Goal: Task Accomplishment & Management: Complete application form

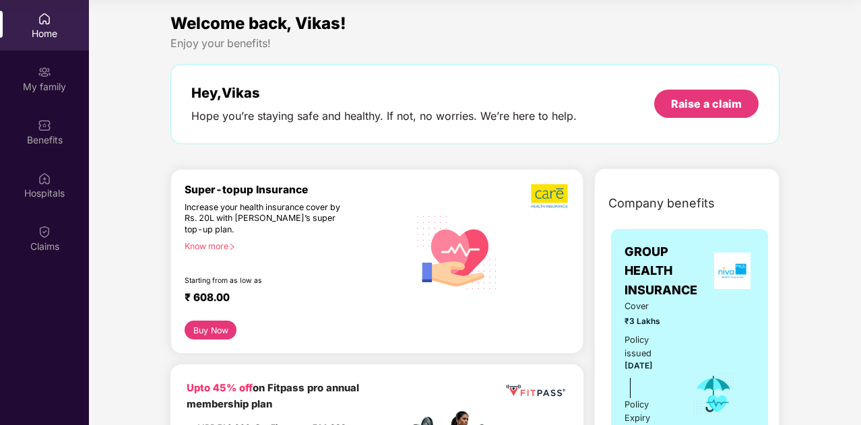
scroll to position [3215, 0]
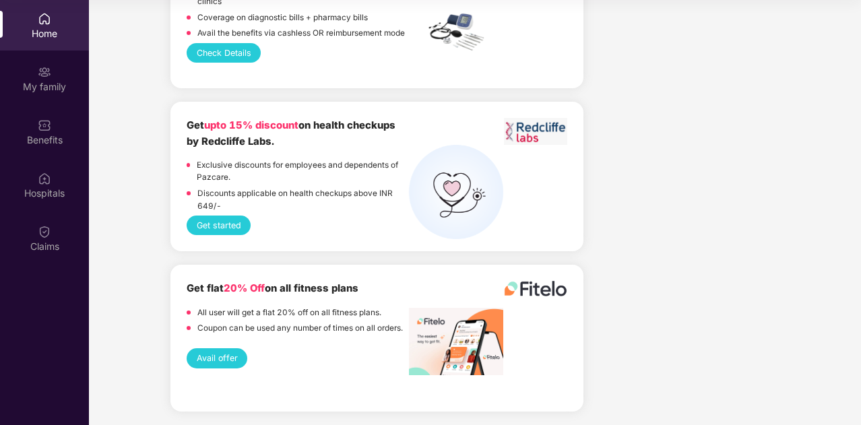
click at [47, 38] on div "Home" at bounding box center [44, 33] width 89 height 13
click at [40, 127] on img at bounding box center [44, 125] width 13 height 13
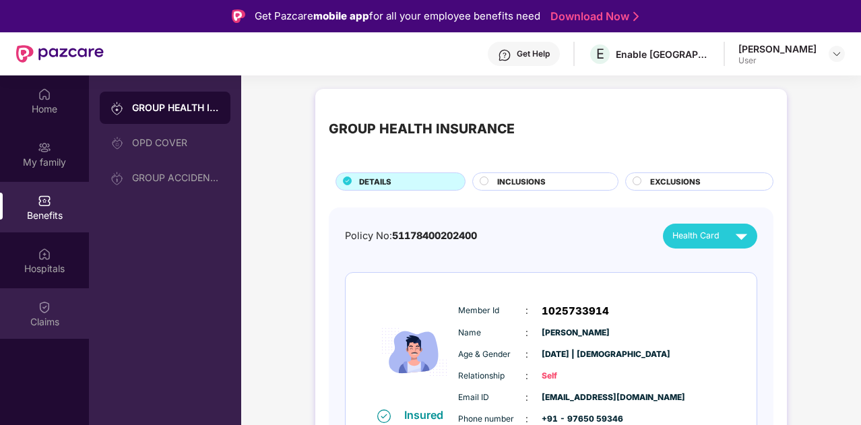
click at [26, 313] on div "Claims" at bounding box center [44, 313] width 89 height 51
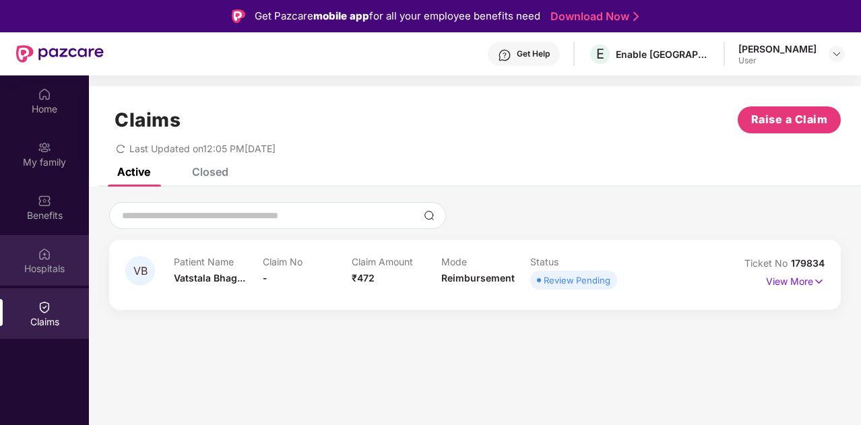
click at [38, 265] on div "Hospitals" at bounding box center [44, 268] width 89 height 13
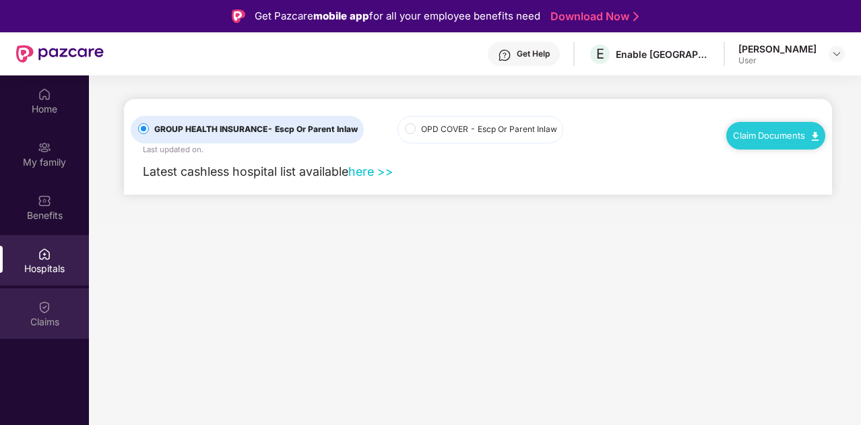
click at [39, 296] on div "Claims" at bounding box center [44, 313] width 89 height 51
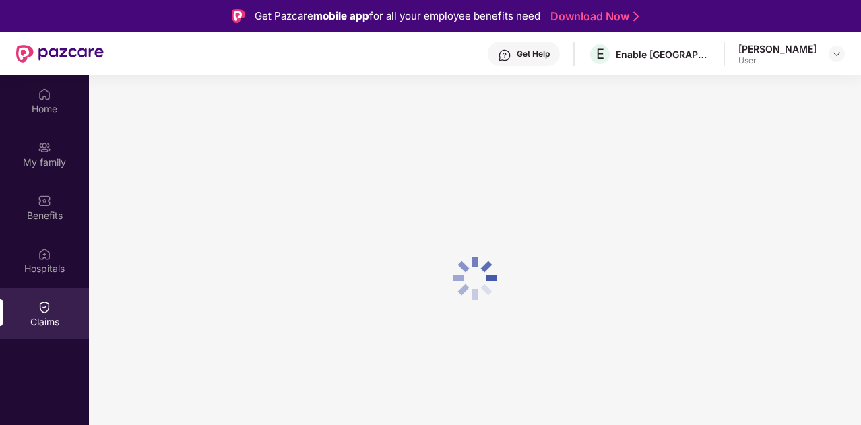
click at [44, 308] on img at bounding box center [44, 306] width 13 height 13
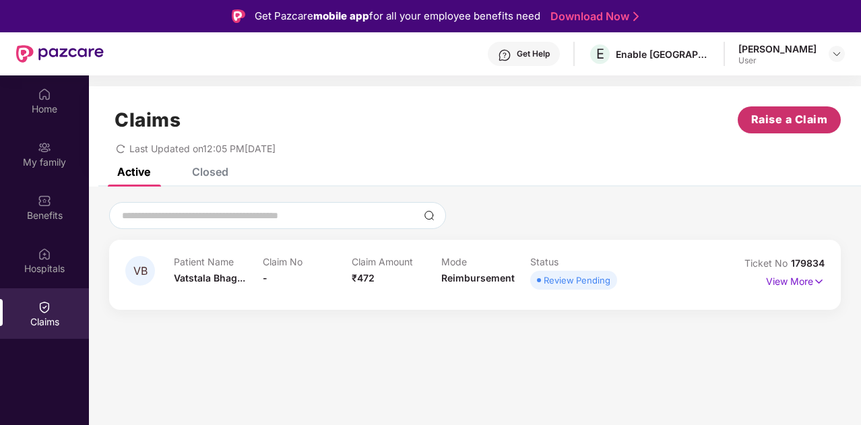
click at [773, 117] on span "Raise a Claim" at bounding box center [789, 119] width 77 height 17
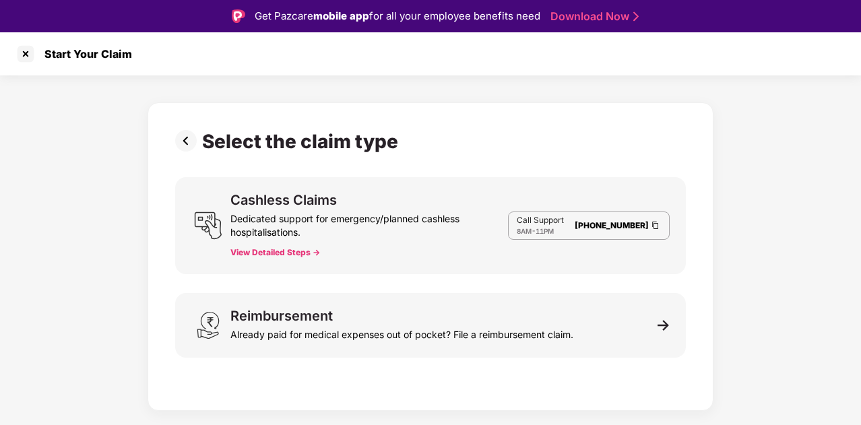
click at [784, 155] on div "Select the claim type Cashless Claims Dedicated support for emergency/planned c…" at bounding box center [430, 242] width 861 height 335
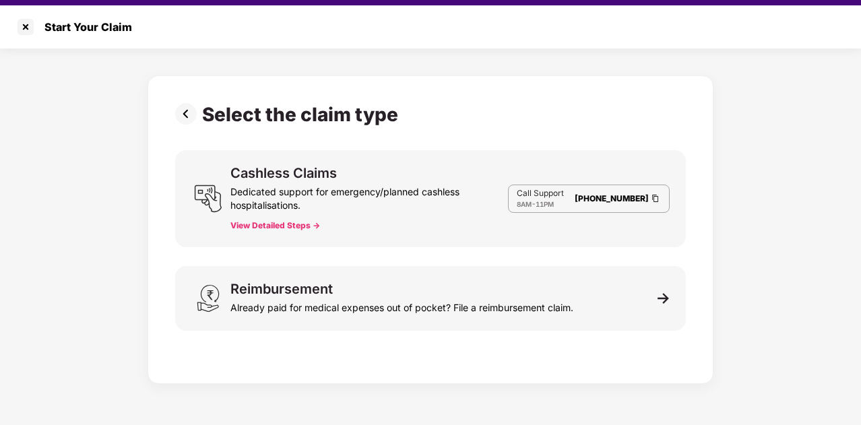
scroll to position [32, 0]
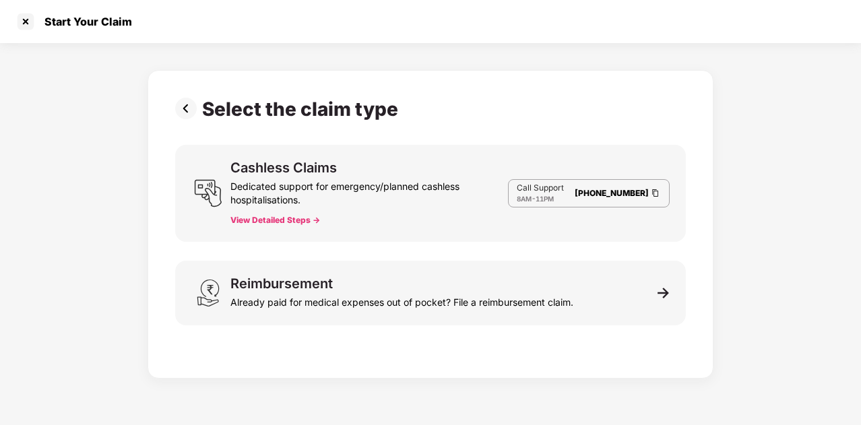
click at [245, 223] on button "View Detailed Steps ->" at bounding box center [275, 220] width 90 height 11
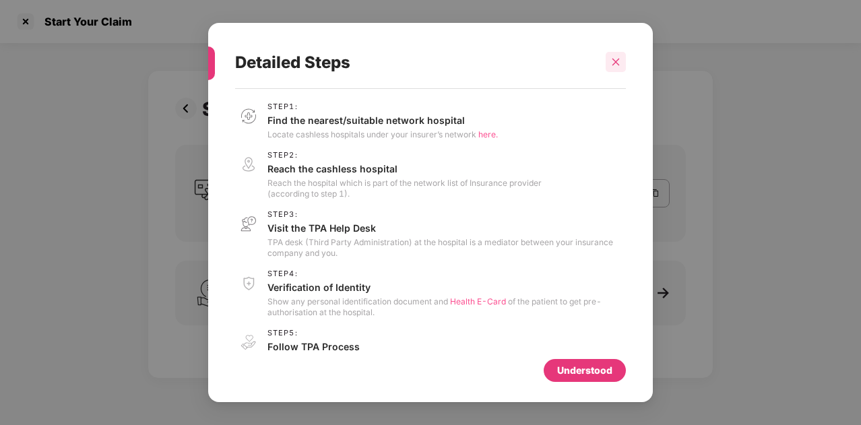
click at [618, 65] on icon "close" at bounding box center [615, 61] width 9 height 9
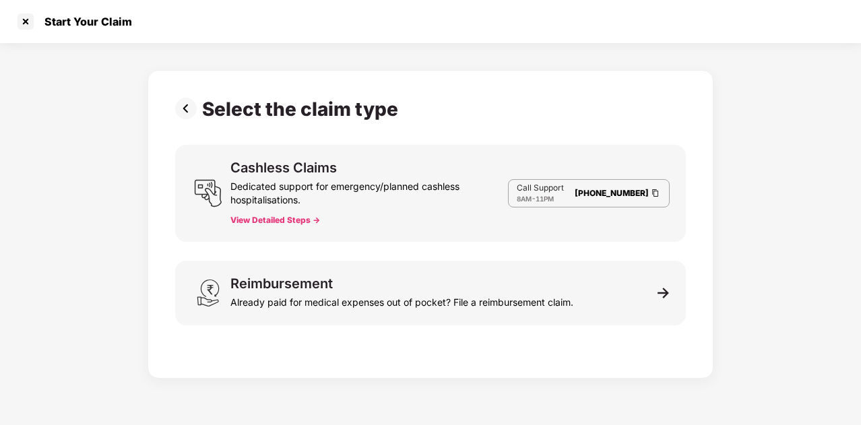
click at [267, 226] on div "Cashless Claims Dedicated support for emergency/planned cashless hospitalisatio…" at bounding box center [430, 193] width 511 height 97
click at [262, 223] on button "View Detailed Steps ->" at bounding box center [275, 220] width 90 height 11
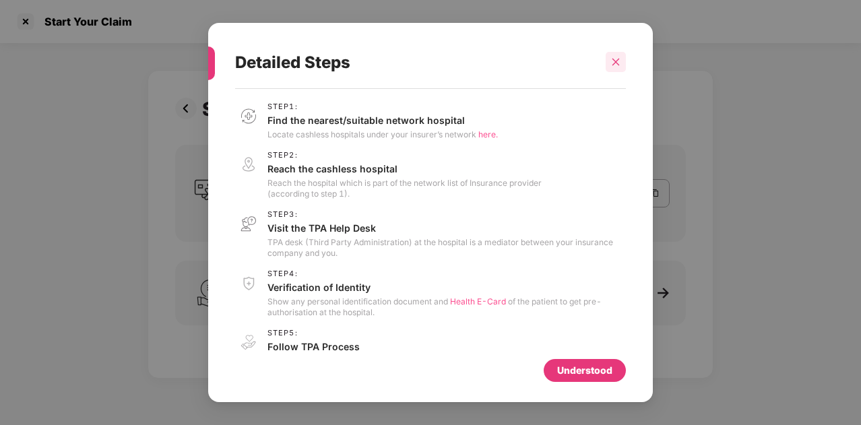
click at [612, 61] on icon "close" at bounding box center [615, 61] width 9 height 9
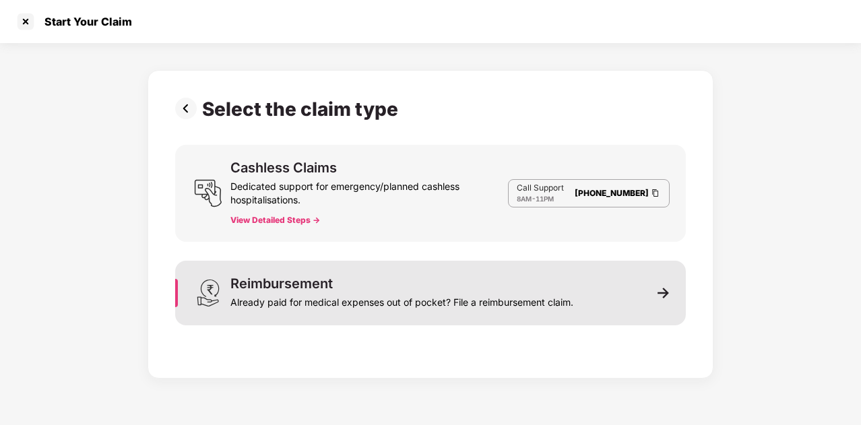
click at [341, 292] on div "Already paid for medical expenses out of pocket? File a reimbursement claim." at bounding box center [401, 299] width 343 height 19
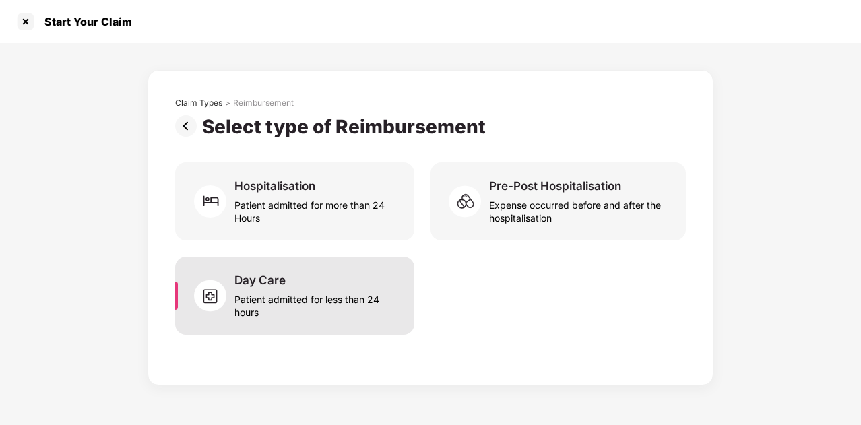
click at [327, 290] on div "Patient admitted for less than 24 hours" at bounding box center [316, 303] width 164 height 31
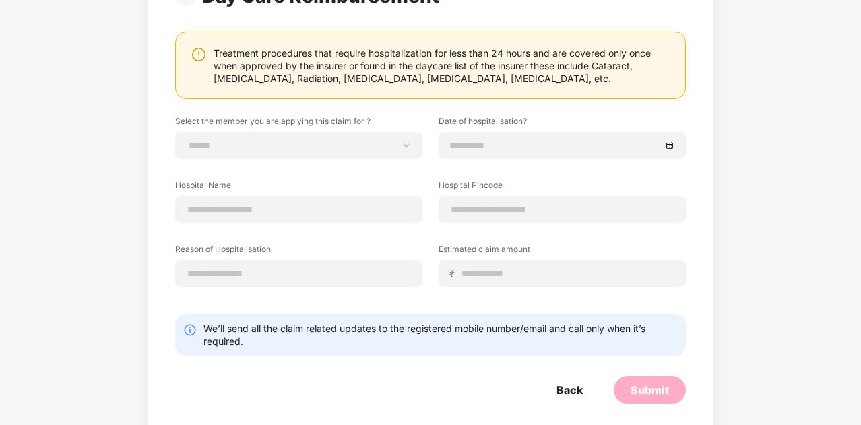
scroll to position [143, 0]
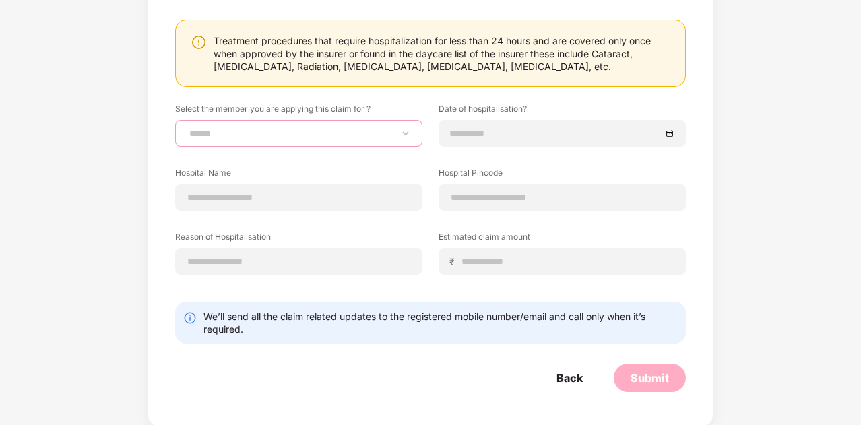
click at [393, 129] on select "**********" at bounding box center [299, 133] width 224 height 11
select select "**********"
click at [187, 128] on select "**********" at bounding box center [299, 133] width 224 height 11
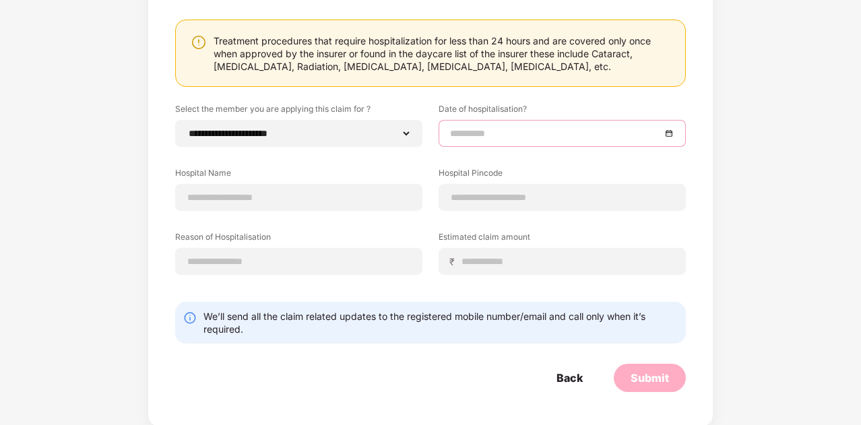
click at [459, 135] on input at bounding box center [555, 133] width 211 height 15
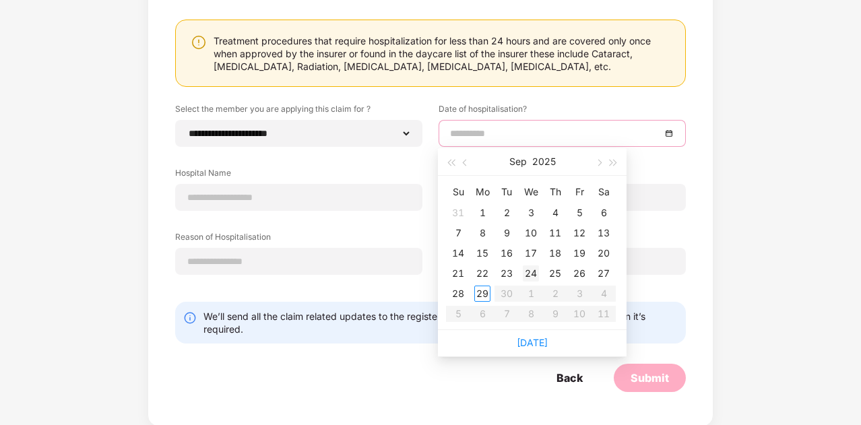
type input "**********"
click at [532, 271] on div "24" at bounding box center [531, 273] width 16 height 16
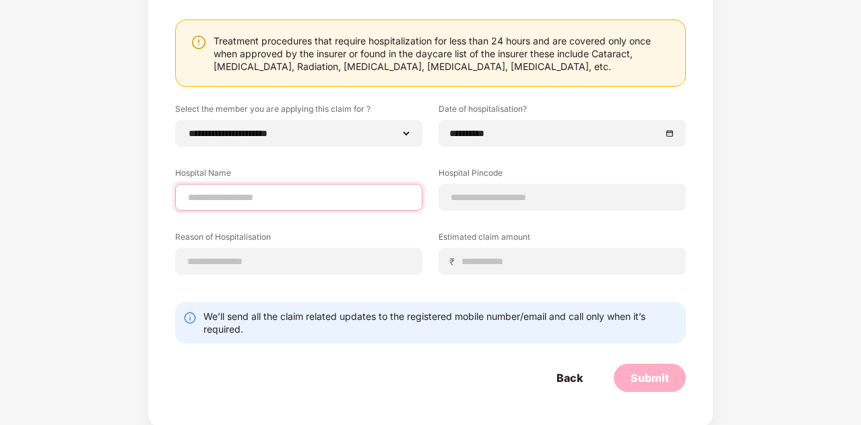
click at [233, 199] on input at bounding box center [299, 198] width 224 height 14
type input "**********"
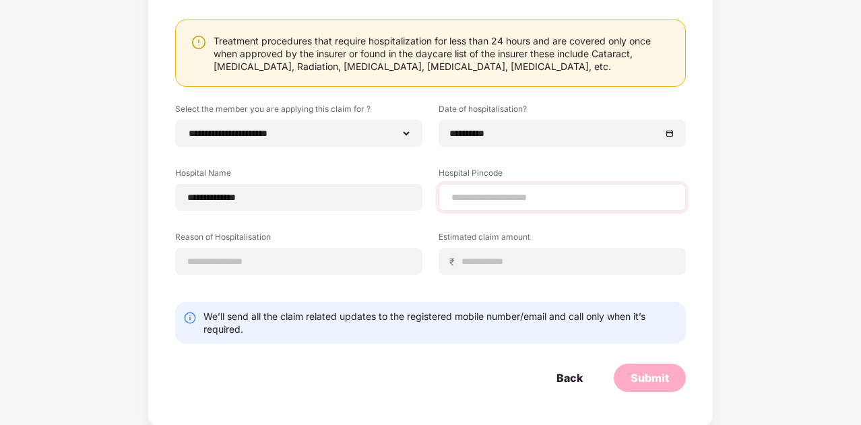
click at [443, 197] on div at bounding box center [562, 197] width 247 height 27
click at [466, 196] on input at bounding box center [562, 198] width 224 height 14
type input "******"
select select "****"
select select "**********"
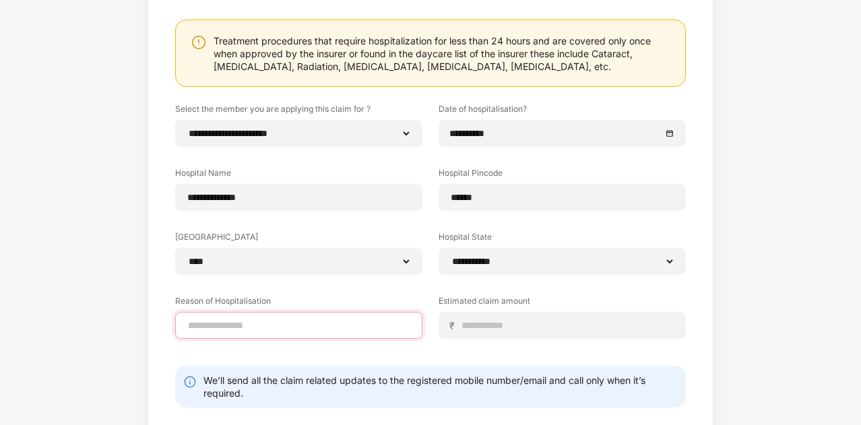
click at [313, 323] on input at bounding box center [299, 326] width 224 height 14
type input "**********"
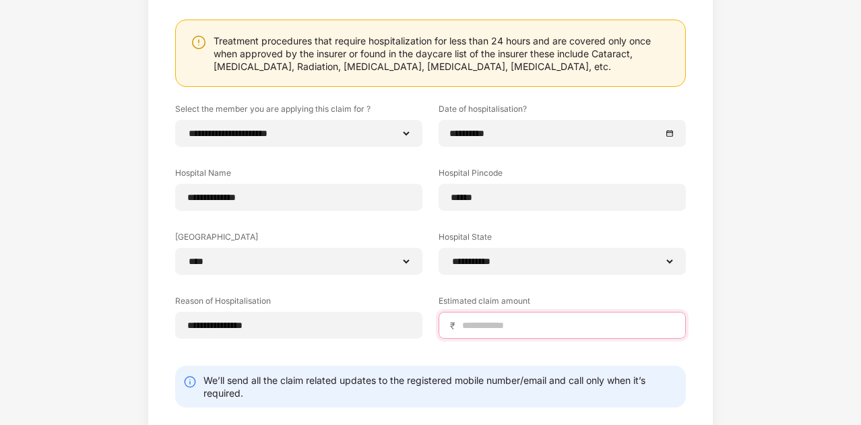
click at [465, 325] on input at bounding box center [568, 326] width 214 height 14
type input "***"
click at [768, 307] on div "**********" at bounding box center [430, 195] width 861 height 590
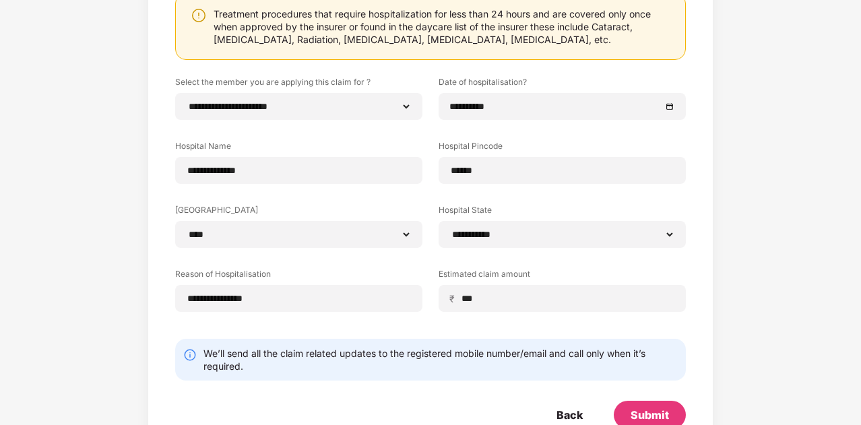
scroll to position [207, 0]
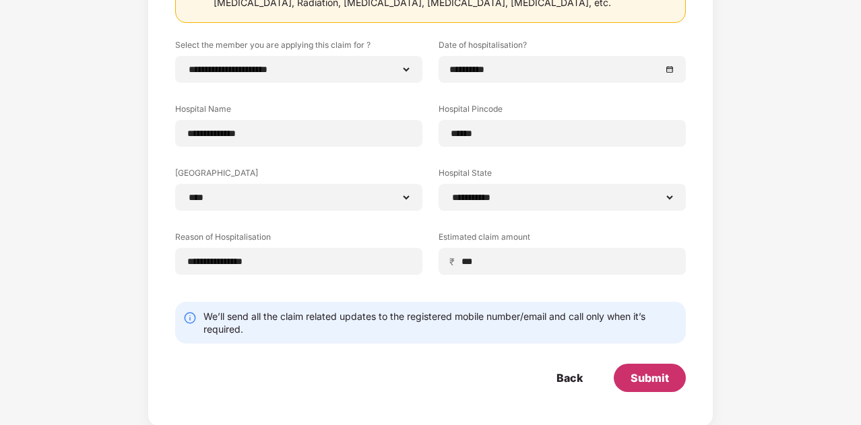
click at [635, 386] on div "Submit" at bounding box center [650, 378] width 72 height 28
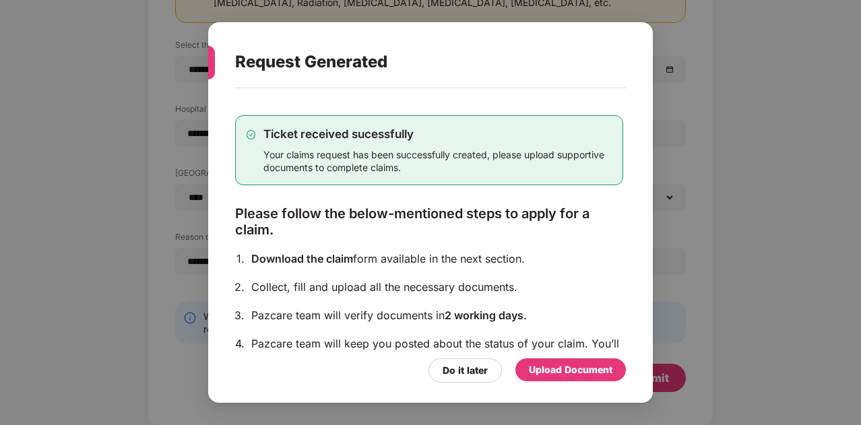
click at [574, 372] on div "Upload Document" at bounding box center [571, 369] width 84 height 15
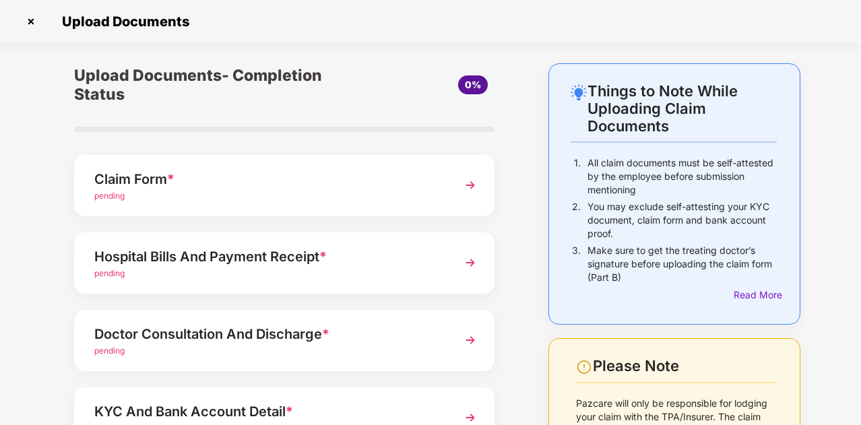
click at [108, 187] on div "Claim Form *" at bounding box center [268, 179] width 348 height 22
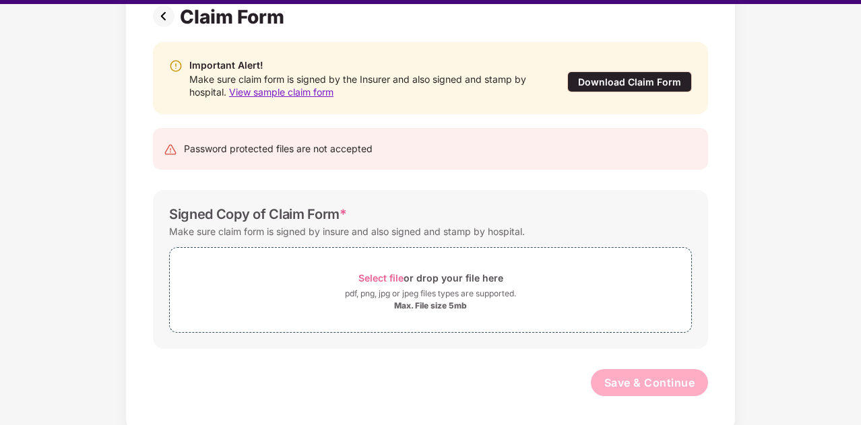
scroll to position [32, 0]
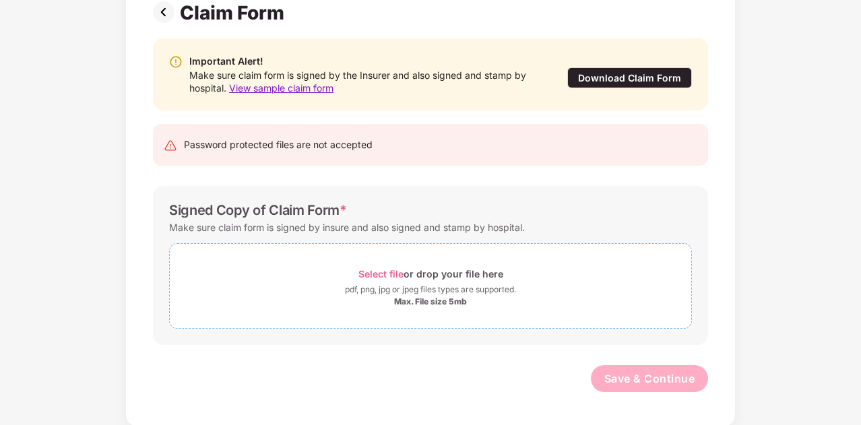
click at [370, 274] on span "Select file" at bounding box center [380, 273] width 45 height 11
click at [373, 269] on span "Select file" at bounding box center [380, 273] width 45 height 11
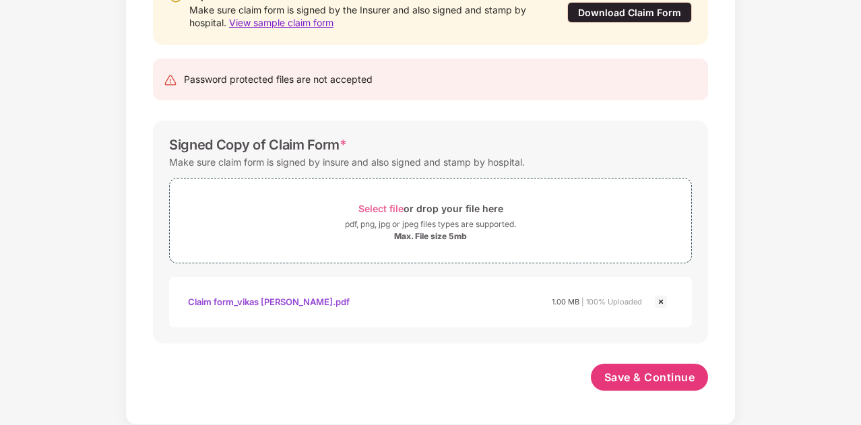
scroll to position [171, 0]
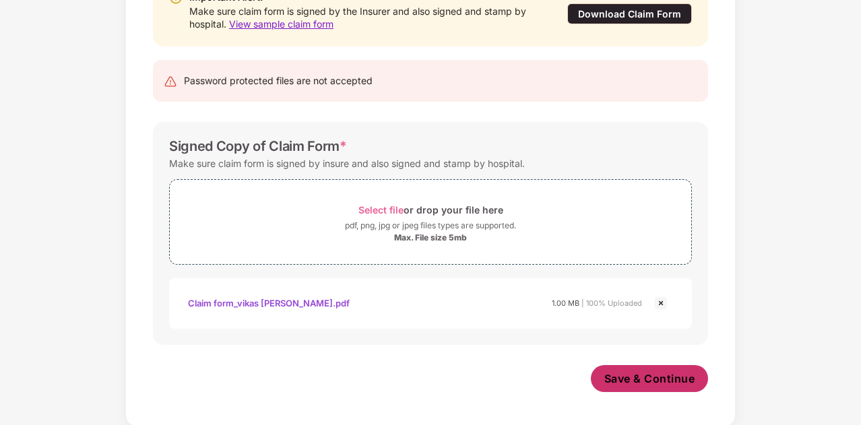
click at [650, 381] on span "Save & Continue" at bounding box center [649, 378] width 91 height 15
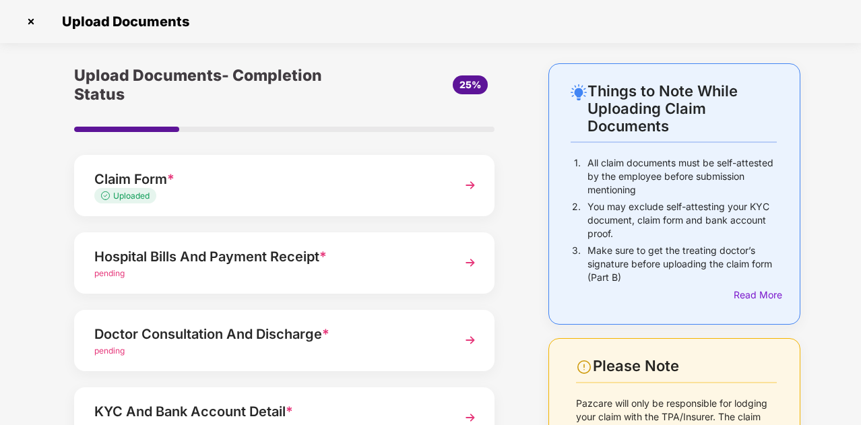
click at [102, 272] on span "pending" at bounding box center [109, 273] width 30 height 10
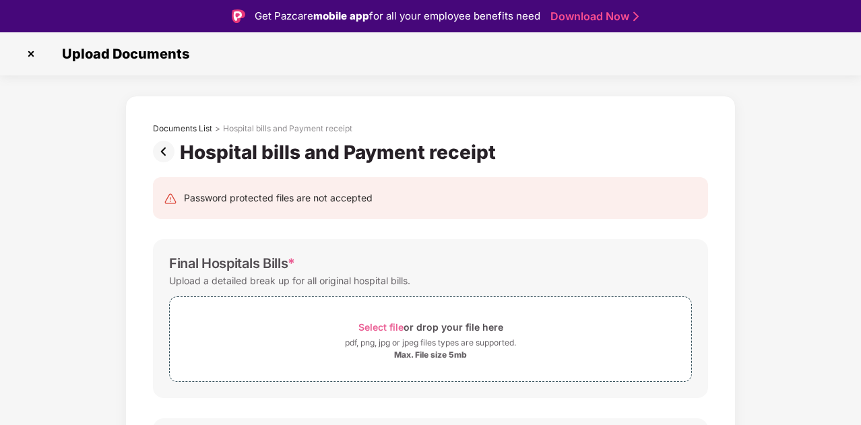
scroll to position [32, 0]
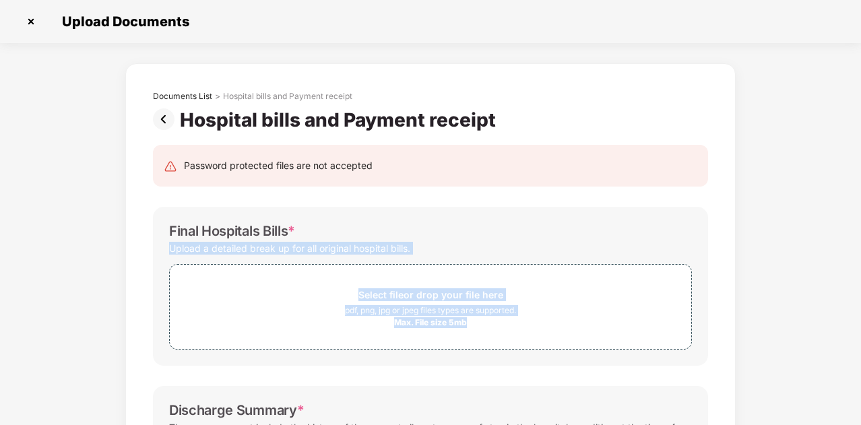
drag, startPoint x: 859, startPoint y: 213, endPoint x: 862, endPoint y: 279, distance: 66.1
click at [860, 279] on html "Get Pazcare mobile app for all your employee benefits need Download Now Upload …" at bounding box center [430, 180] width 861 height 425
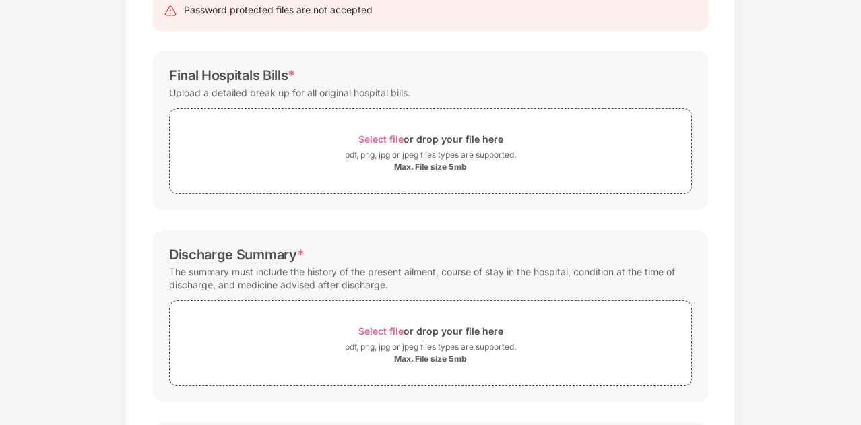
scroll to position [162, 0]
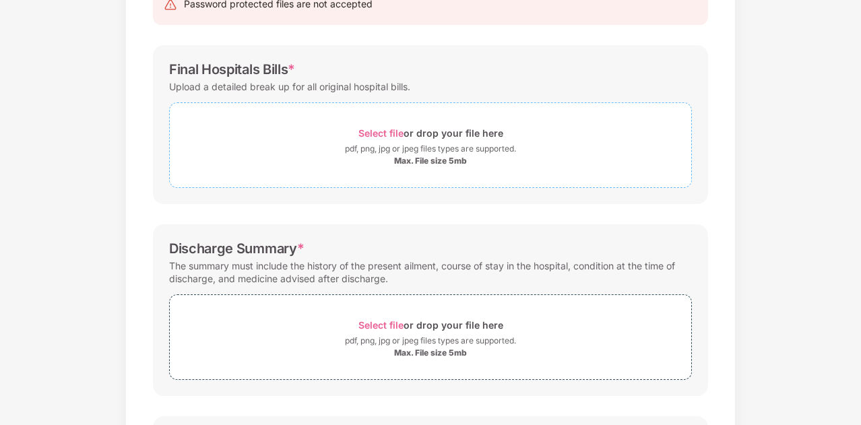
click at [366, 127] on span "Select file" at bounding box center [380, 132] width 45 height 11
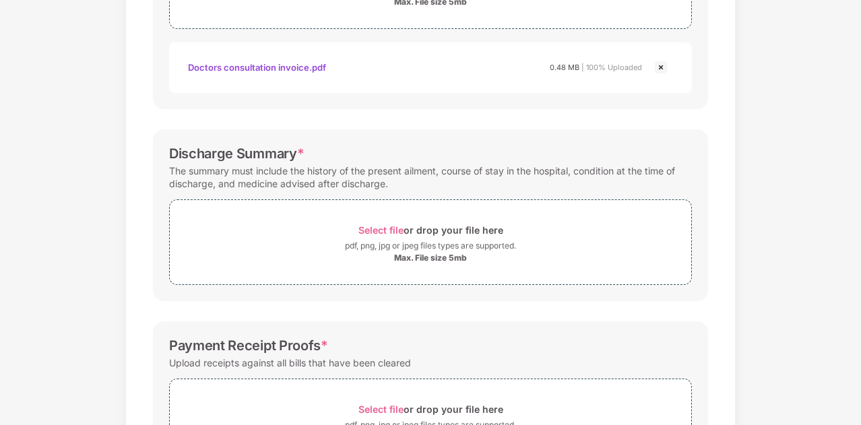
scroll to position [455, 0]
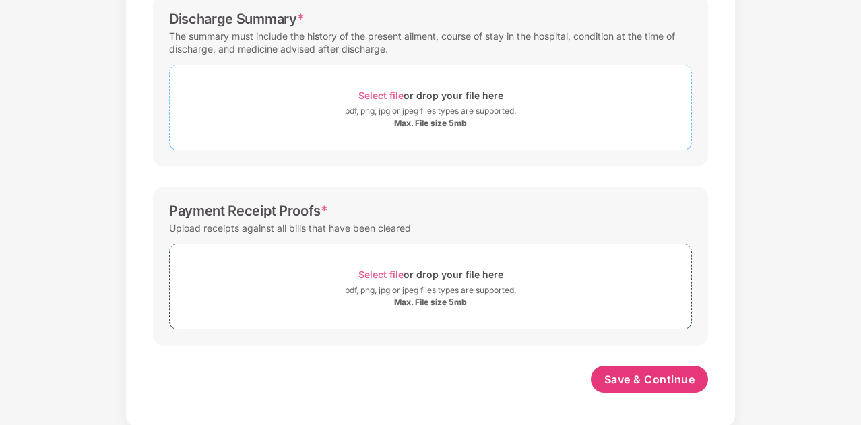
click at [369, 91] on span "Select file" at bounding box center [380, 95] width 45 height 11
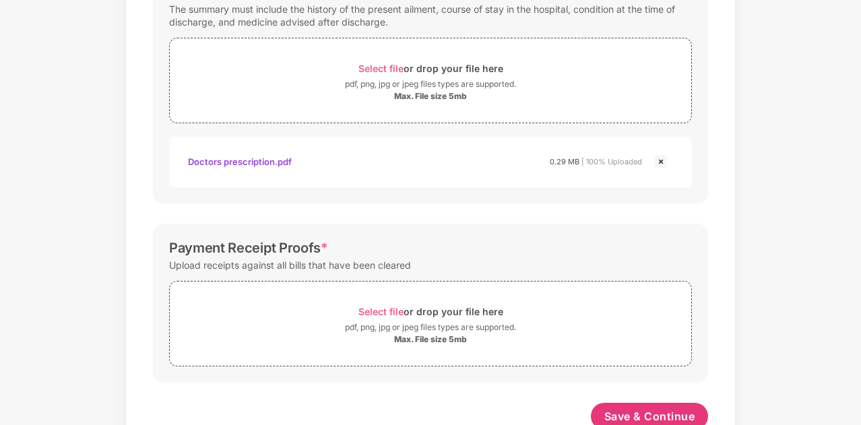
scroll to position [519, 0]
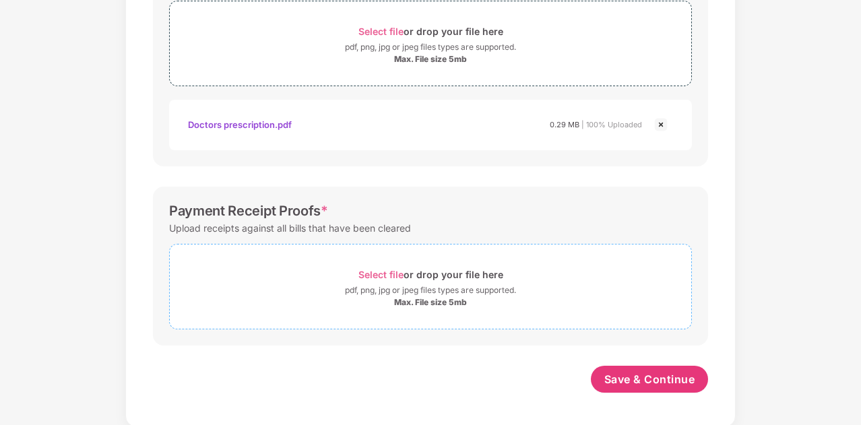
click at [366, 270] on span "Select file" at bounding box center [380, 274] width 45 height 11
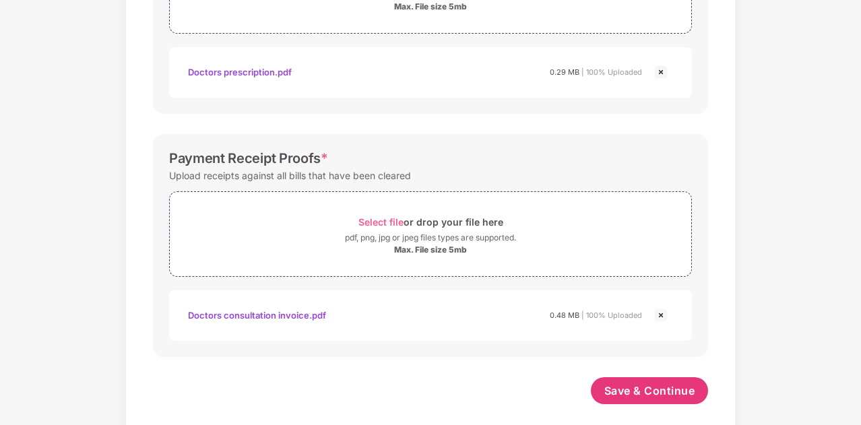
scroll to position [583, 0]
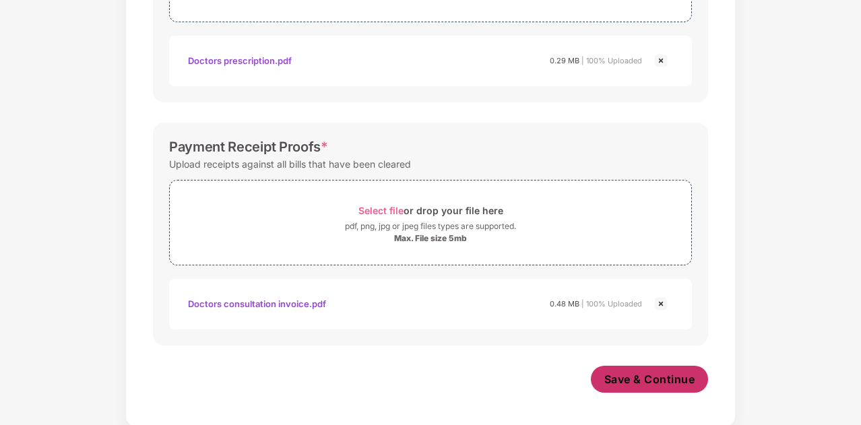
click at [667, 373] on span "Save & Continue" at bounding box center [649, 379] width 91 height 15
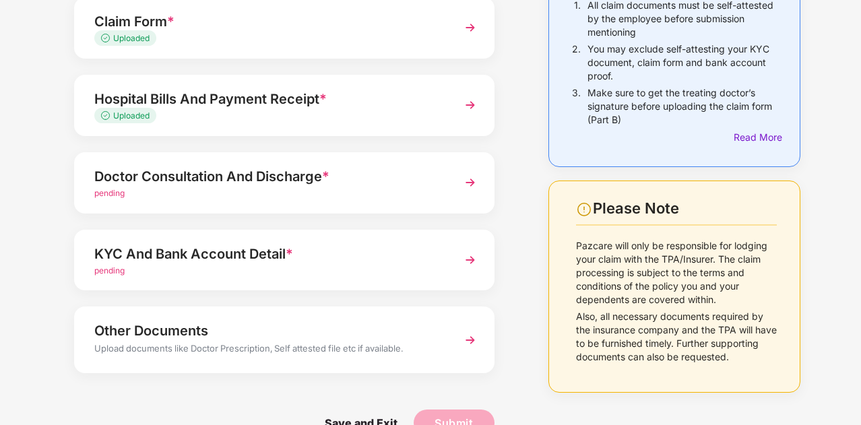
scroll to position [189, 0]
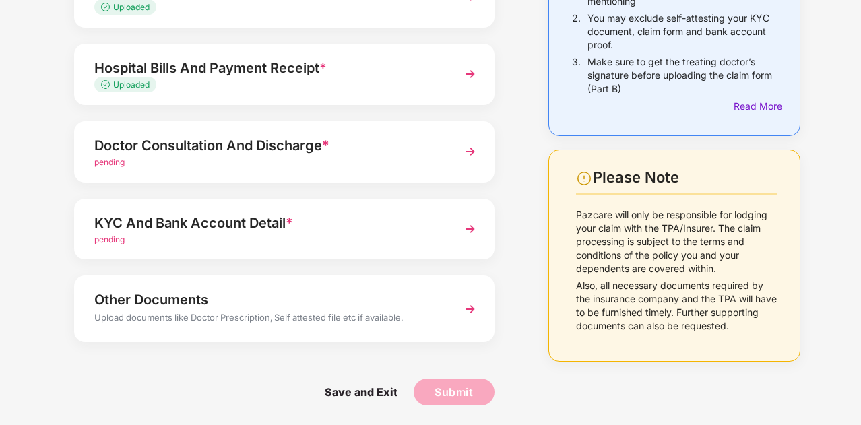
click at [106, 162] on span "pending" at bounding box center [109, 162] width 30 height 10
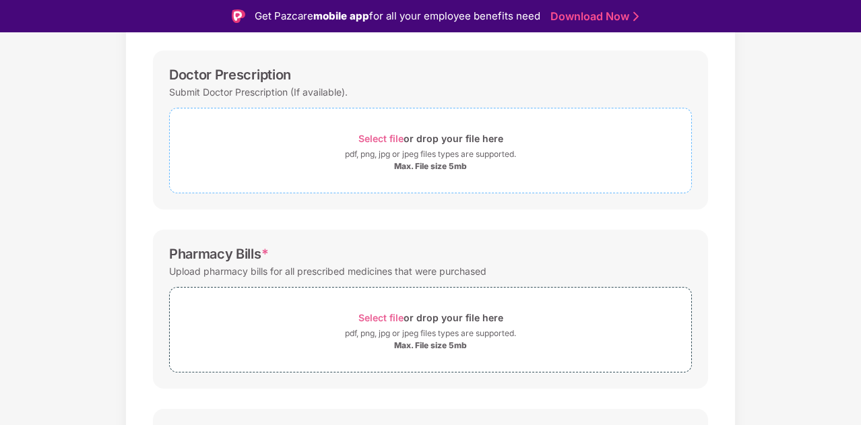
click at [374, 135] on span "Select file" at bounding box center [380, 138] width 45 height 11
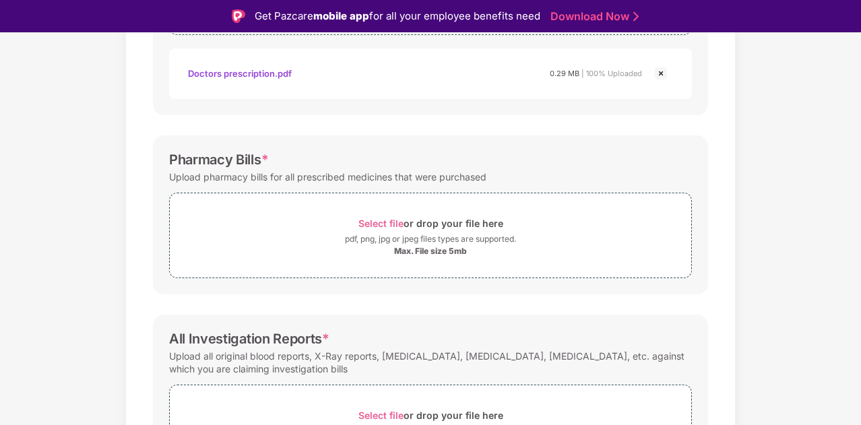
scroll to position [377, 0]
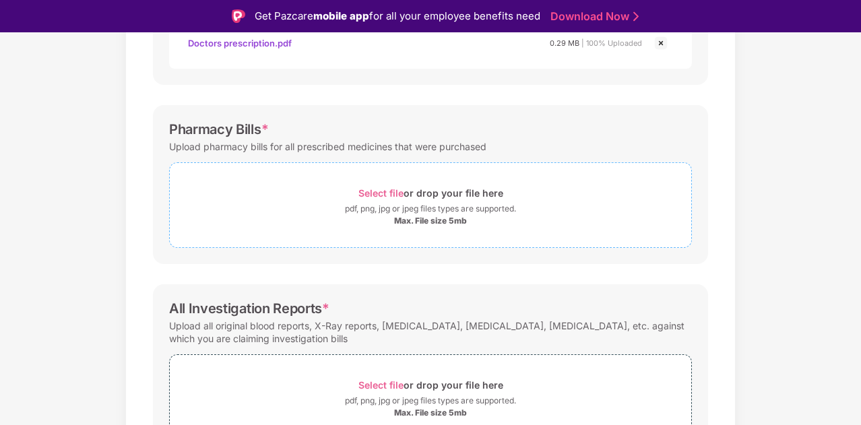
click at [377, 194] on span "Select file" at bounding box center [380, 192] width 45 height 11
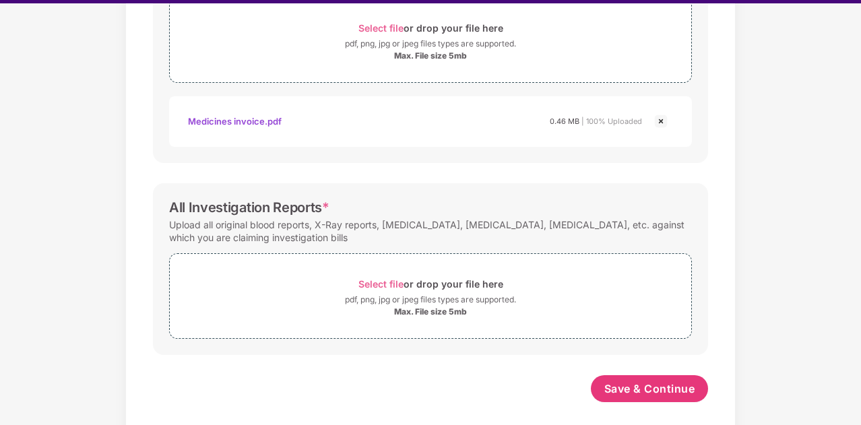
scroll to position [519, 0]
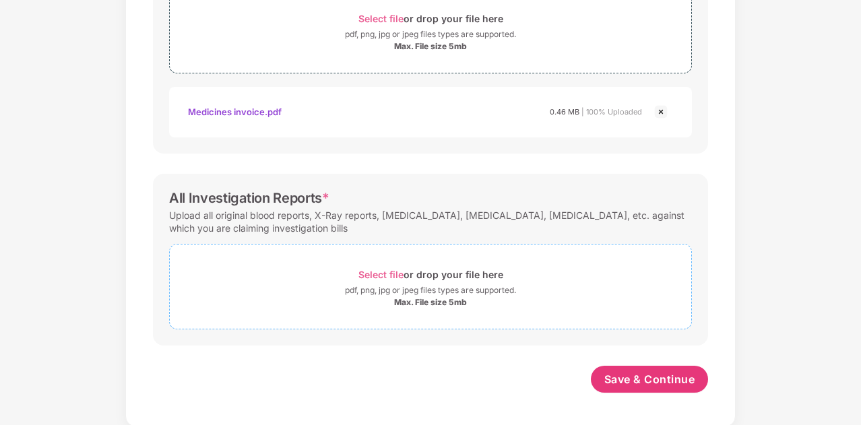
click at [381, 269] on span "Select file" at bounding box center [380, 274] width 45 height 11
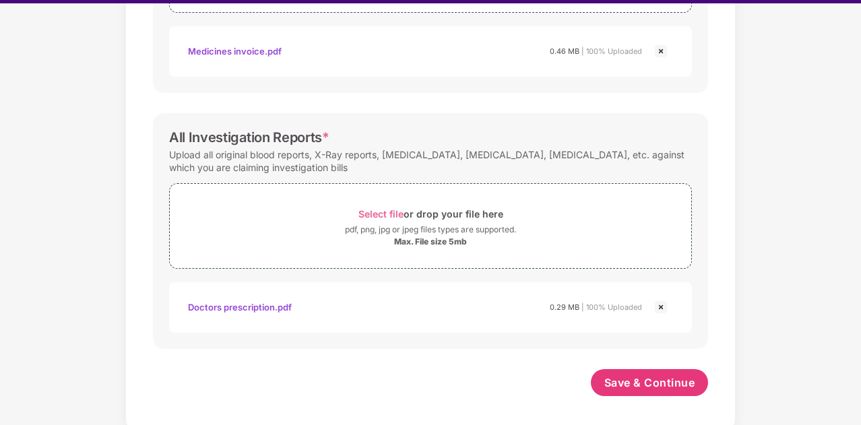
scroll to position [32, 0]
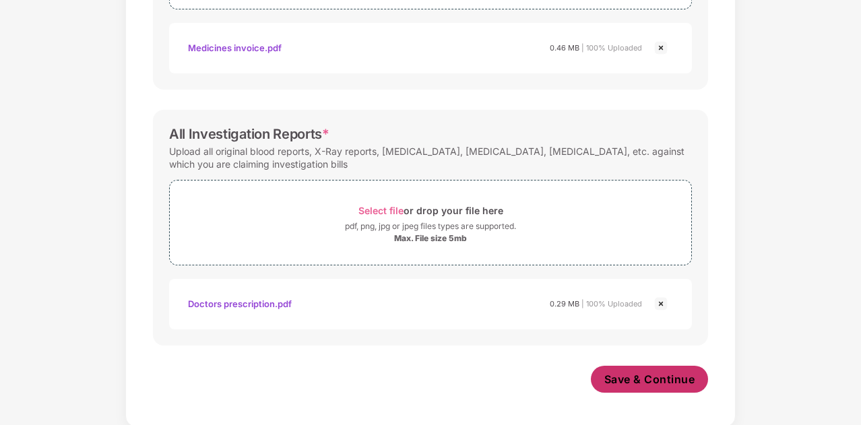
click at [674, 372] on span "Save & Continue" at bounding box center [649, 379] width 91 height 15
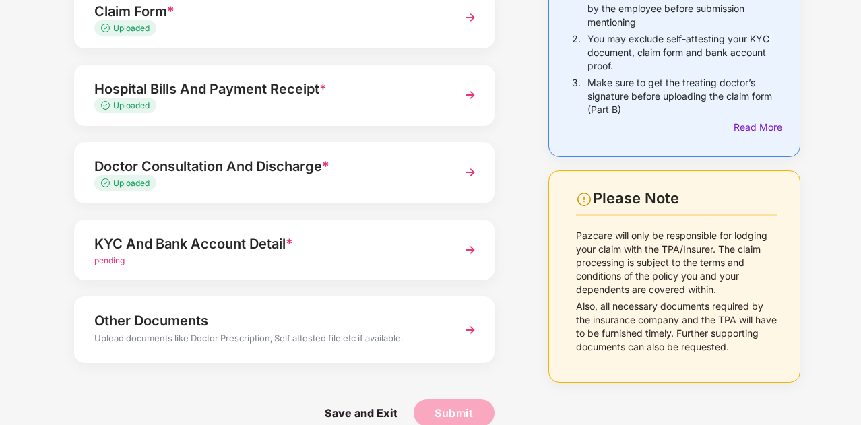
scroll to position [189, 0]
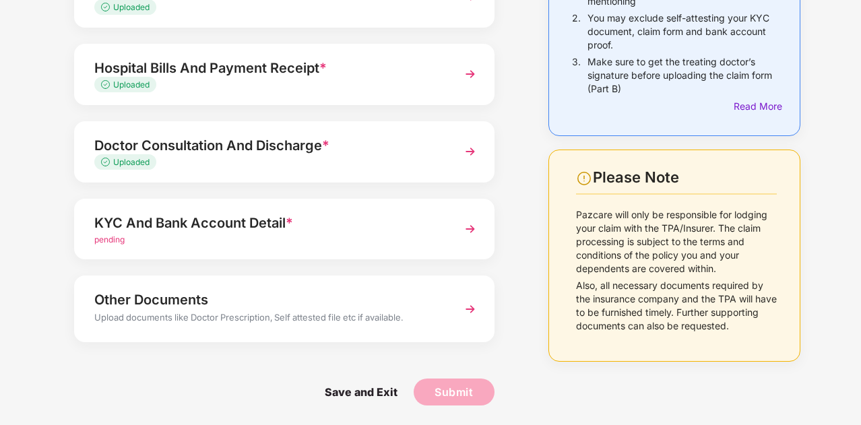
click at [122, 234] on span "pending" at bounding box center [109, 239] width 30 height 10
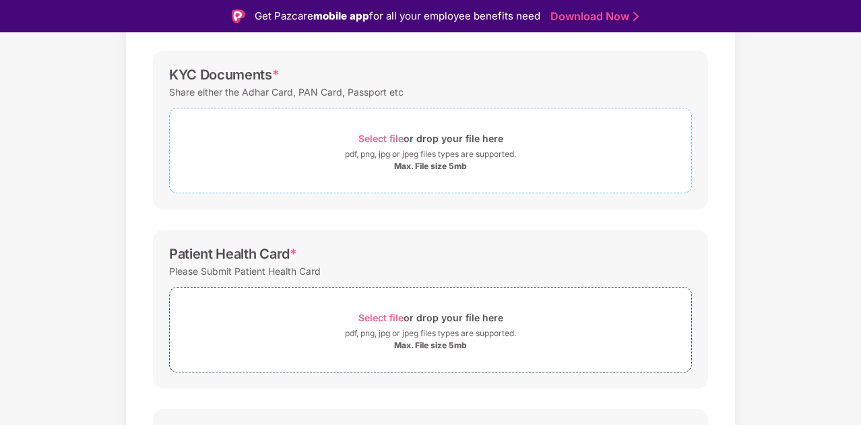
click at [368, 140] on span "Select file" at bounding box center [380, 138] width 45 height 11
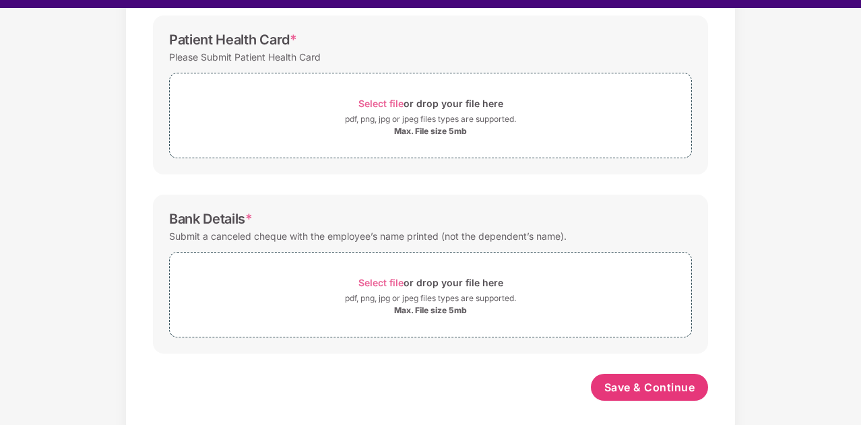
scroll to position [27, 0]
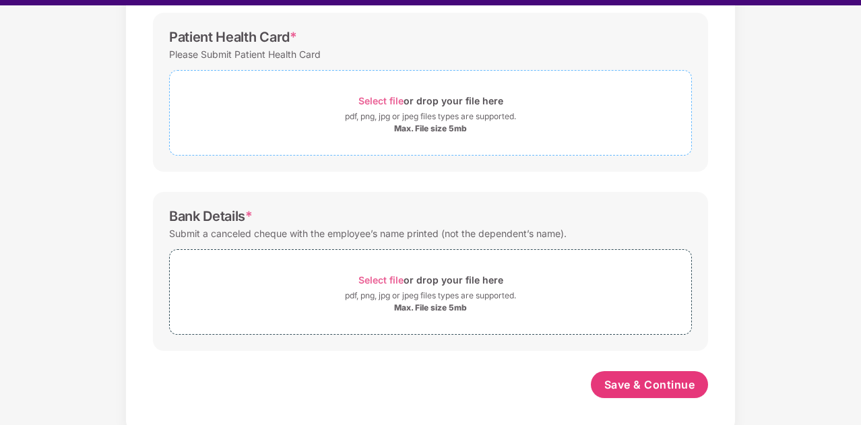
click at [375, 99] on span "Select file" at bounding box center [380, 100] width 45 height 11
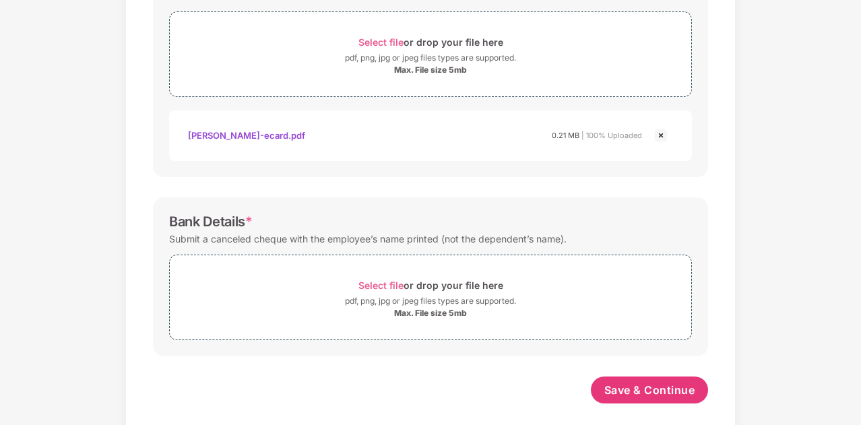
scroll to position [507, 0]
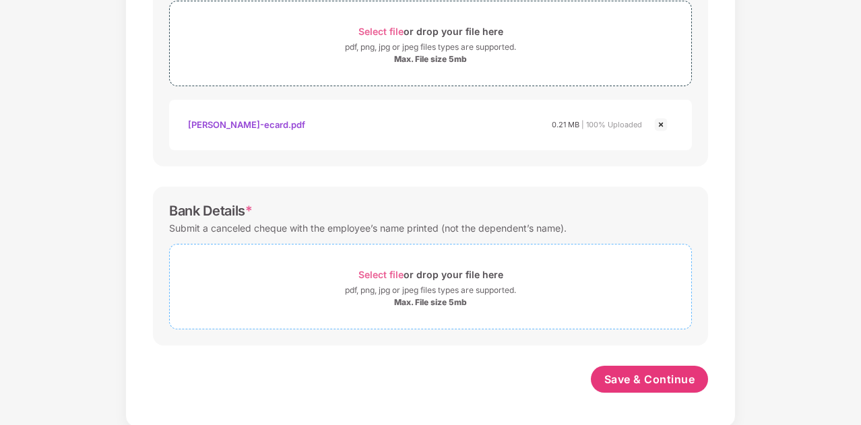
click at [388, 271] on span "Select file" at bounding box center [380, 274] width 45 height 11
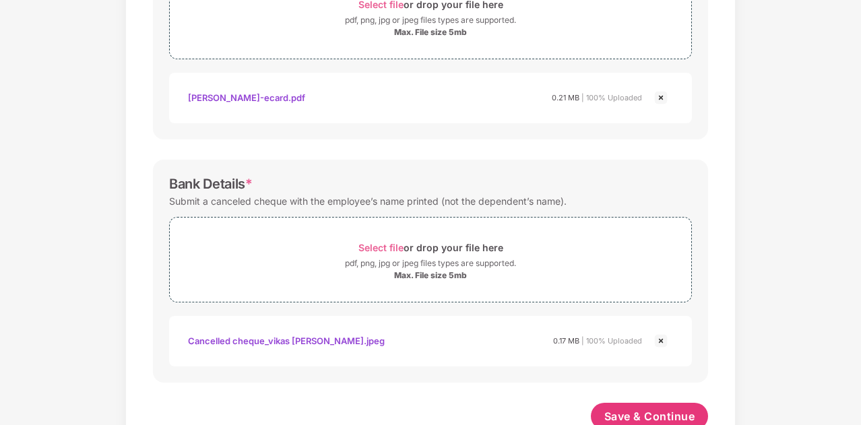
scroll to position [571, 0]
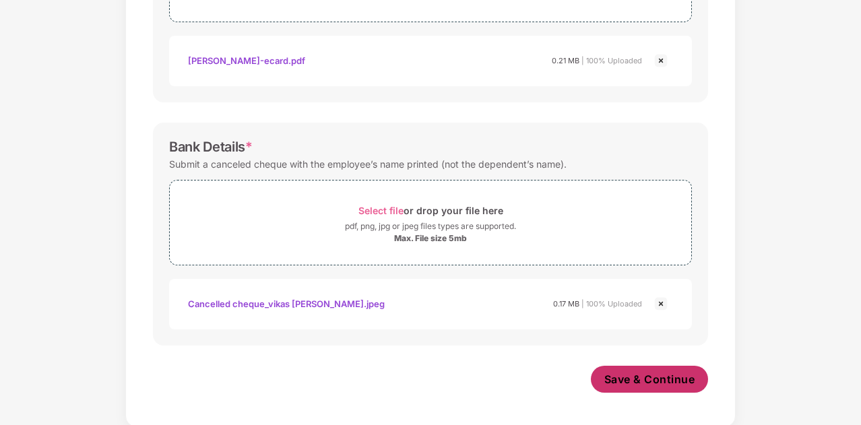
click at [648, 387] on button "Save & Continue" at bounding box center [650, 379] width 118 height 27
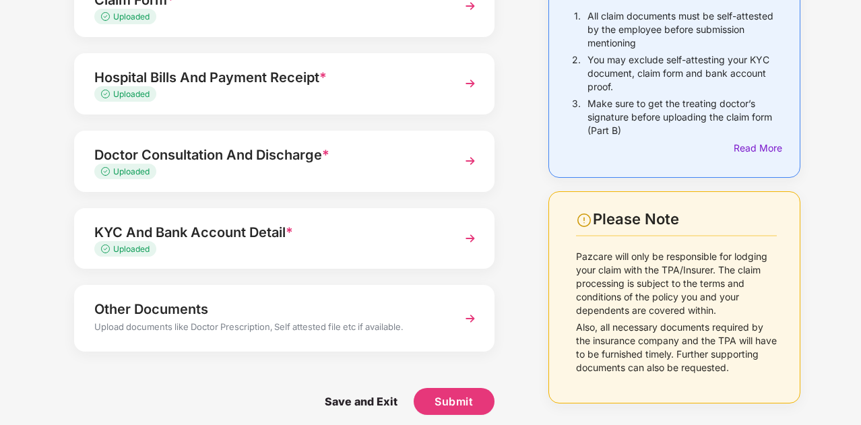
scroll to position [156, 0]
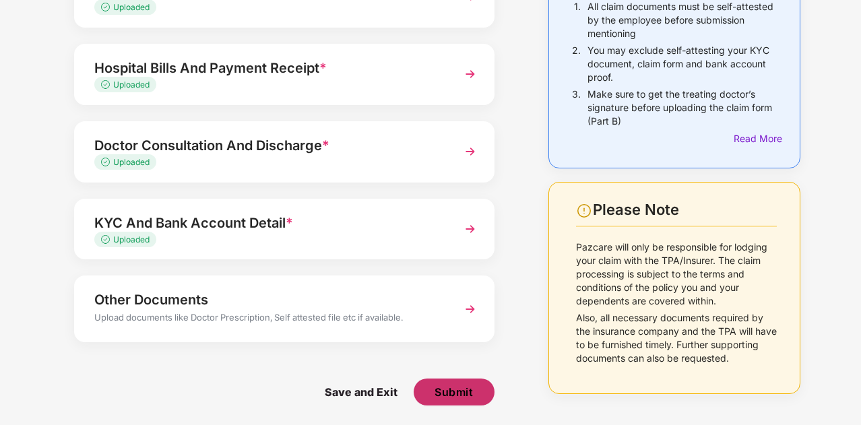
click at [443, 388] on span "Submit" at bounding box center [454, 392] width 38 height 15
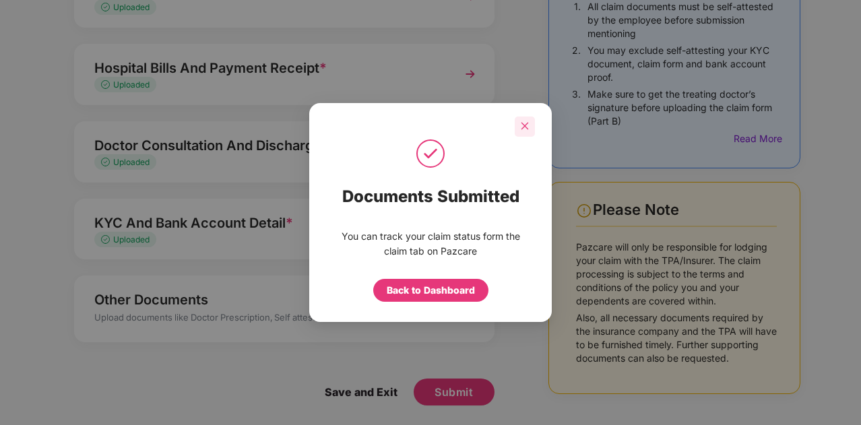
click at [524, 122] on icon "close" at bounding box center [524, 125] width 9 height 9
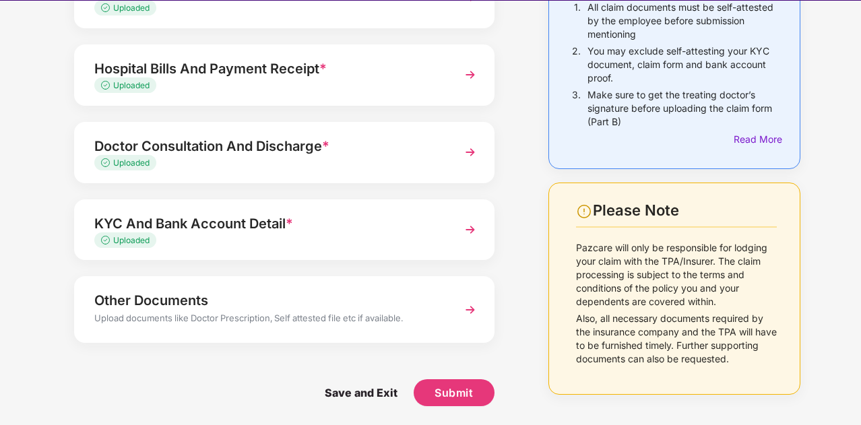
scroll to position [32, 0]
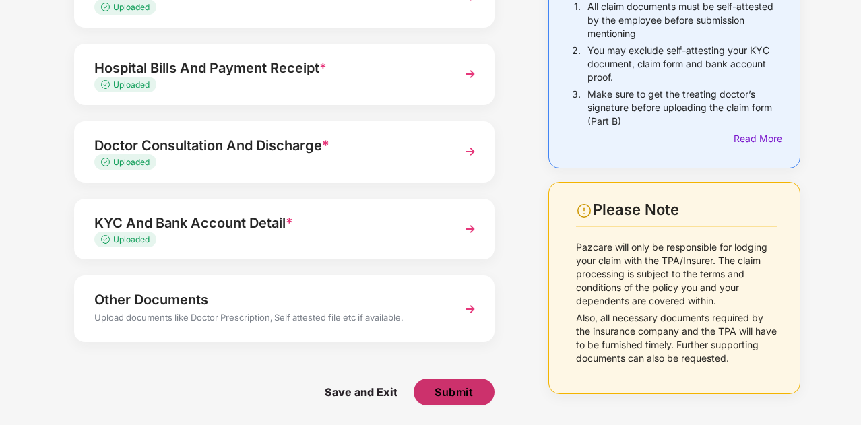
click at [447, 383] on button "Submit" at bounding box center [454, 392] width 81 height 27
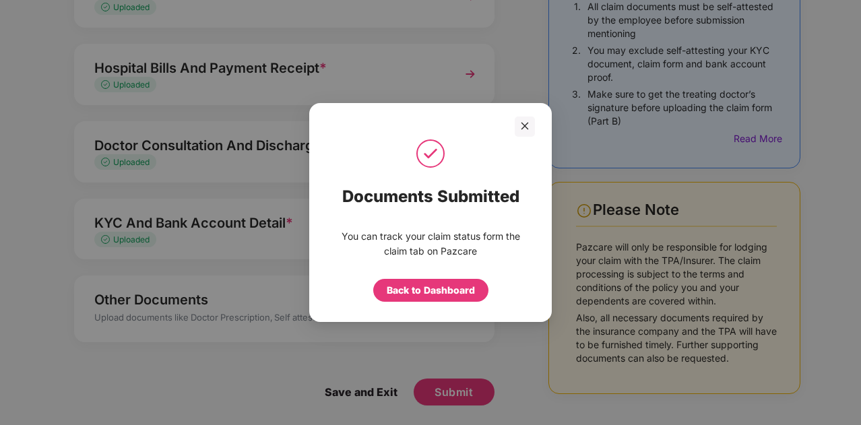
click at [515, 117] on div at bounding box center [430, 127] width 209 height 20
click at [523, 125] on icon "close" at bounding box center [524, 125] width 9 height 9
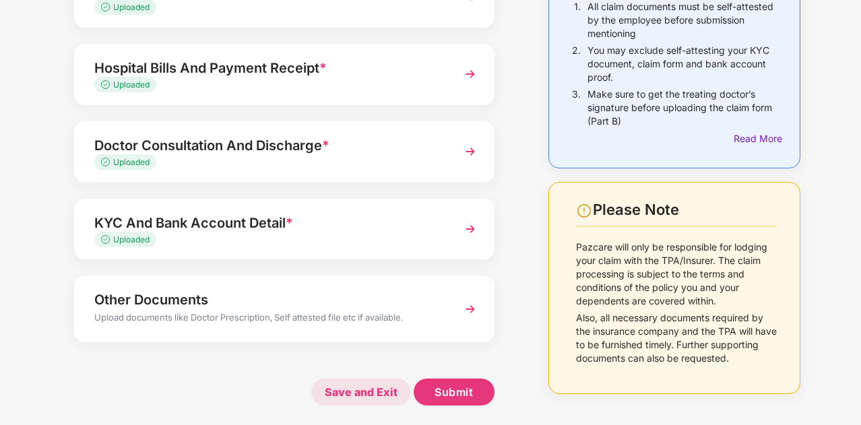
click at [389, 383] on span "Save and Exit" at bounding box center [361, 392] width 100 height 27
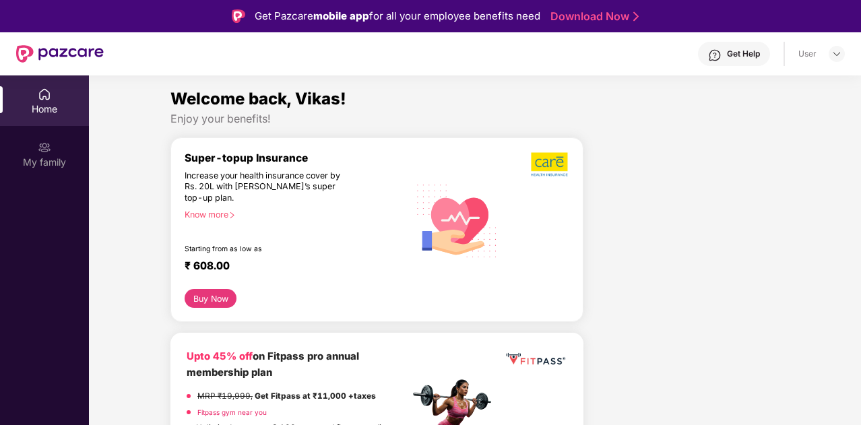
click at [32, 104] on div "Home" at bounding box center [44, 108] width 89 height 13
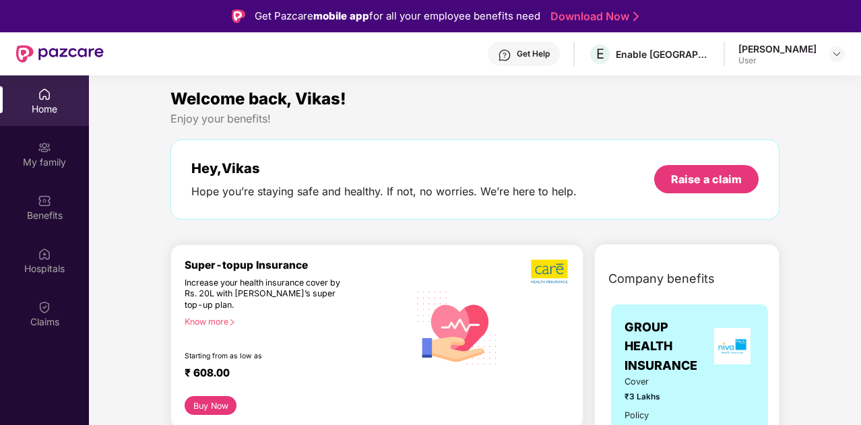
click at [779, 53] on div "[PERSON_NAME]" at bounding box center [777, 48] width 78 height 13
click at [835, 53] on img at bounding box center [836, 54] width 11 height 11
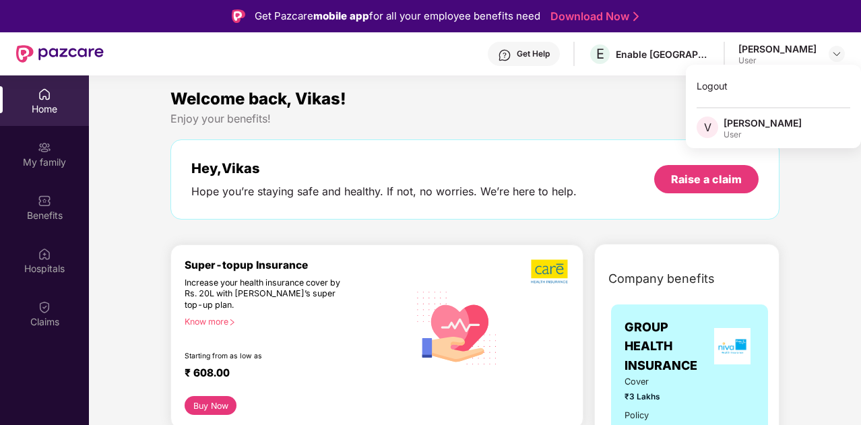
click at [783, 122] on div "[PERSON_NAME]" at bounding box center [763, 123] width 78 height 13
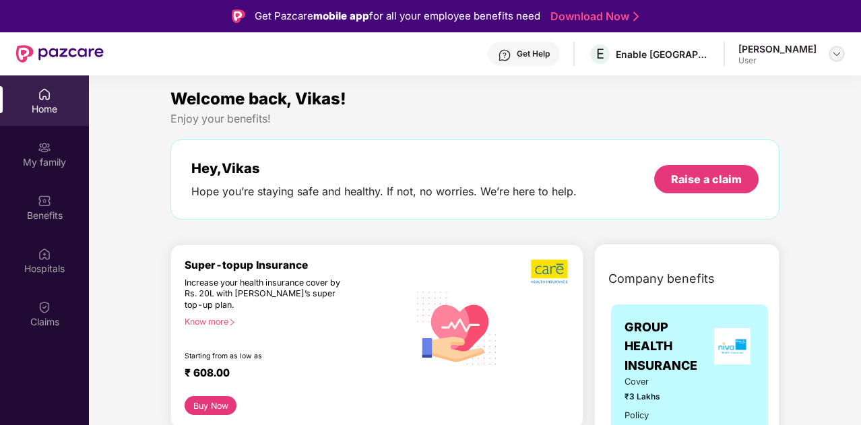
click at [835, 55] on img at bounding box center [836, 54] width 11 height 11
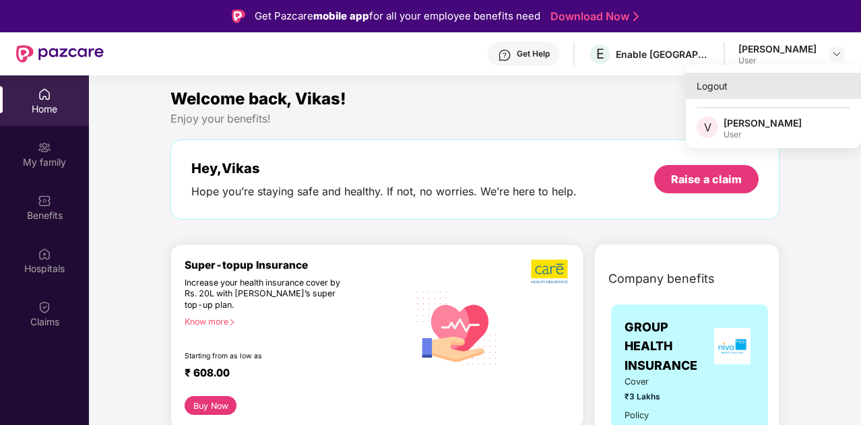
click at [711, 88] on div "Logout" at bounding box center [773, 86] width 175 height 26
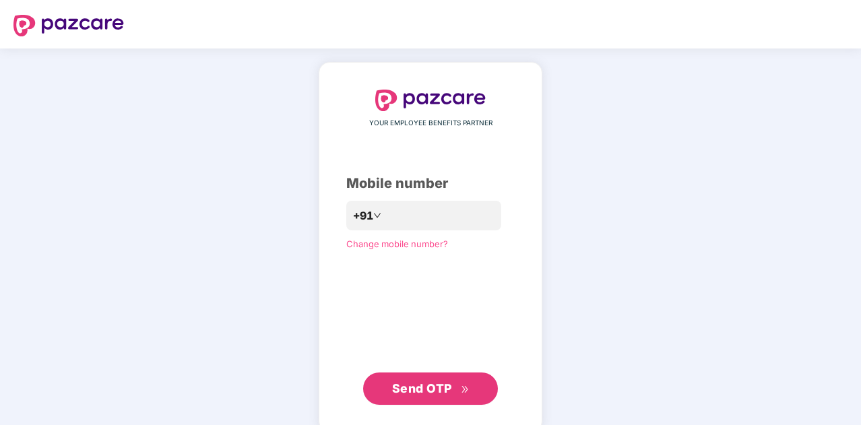
click at [742, 64] on div "YOUR EMPLOYEE BENEFITS PARTNER Mobile number +91 Change mobile number? Send OTP" at bounding box center [430, 247] width 861 height 397
